Goal: Task Accomplishment & Management: Complete application form

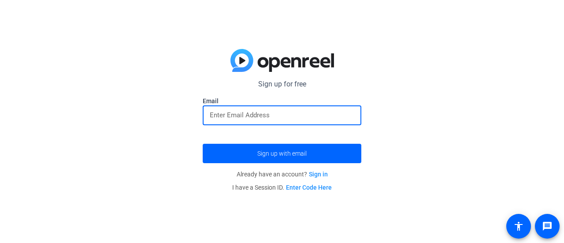
click at [267, 110] on input "email" at bounding box center [282, 115] width 145 height 11
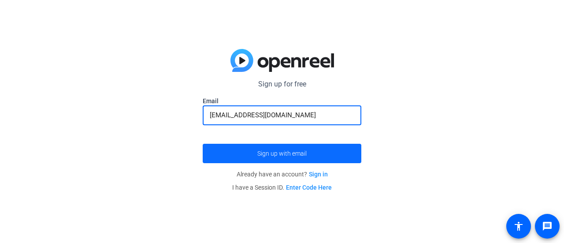
type input "[EMAIL_ADDRESS][DOMAIN_NAME]"
click at [210, 147] on span "submit" at bounding box center [282, 153] width 159 height 21
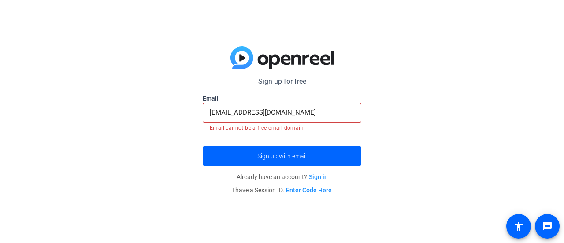
click at [303, 189] on link "Enter Code Here" at bounding box center [309, 189] width 46 height 7
